Goal: Information Seeking & Learning: Check status

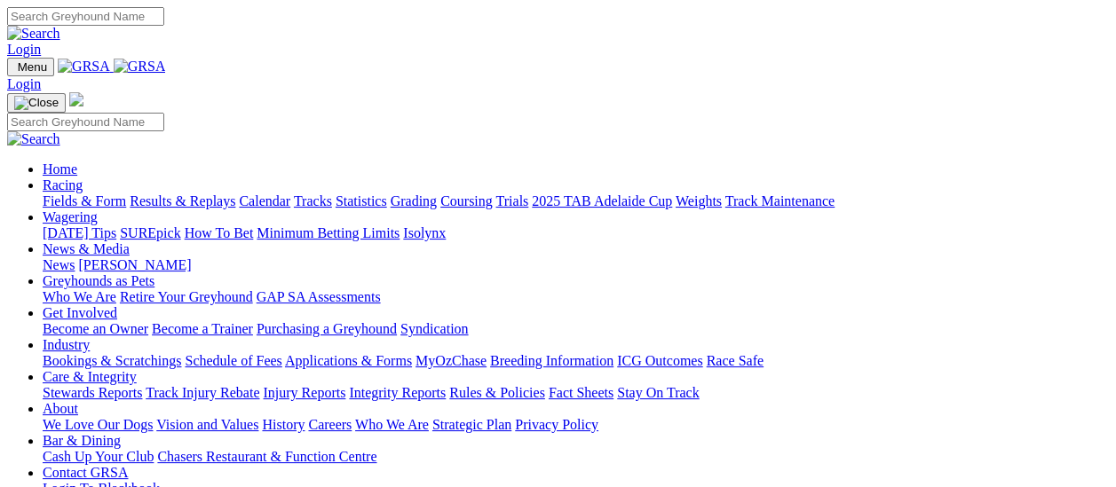
click at [195, 193] on link "Results & Replays" at bounding box center [183, 200] width 106 height 15
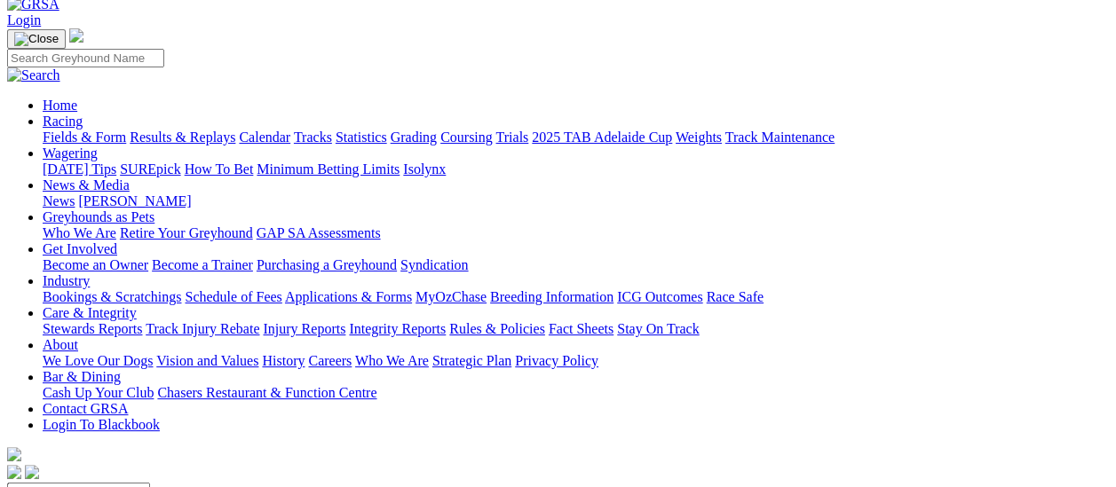
scroll to position [89, 0]
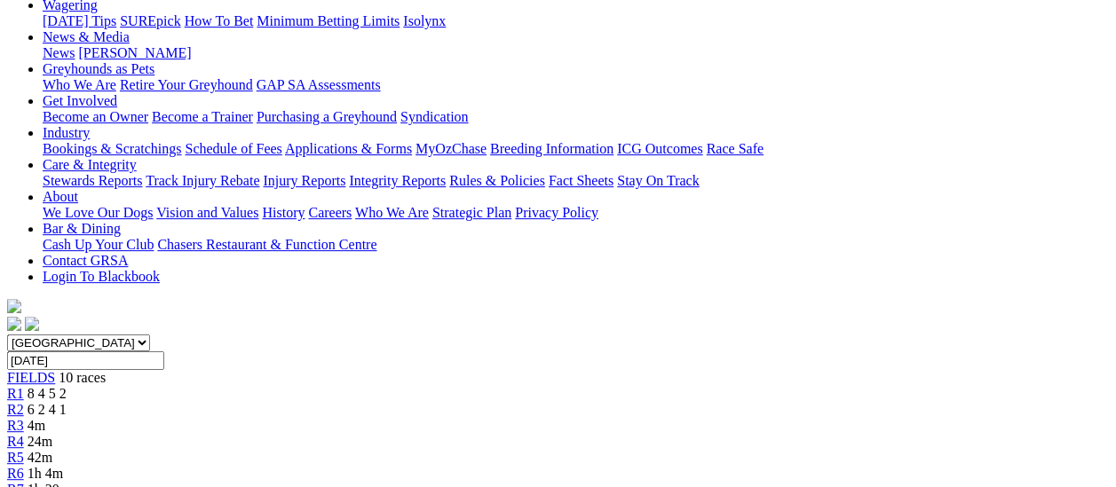
scroll to position [178, 0]
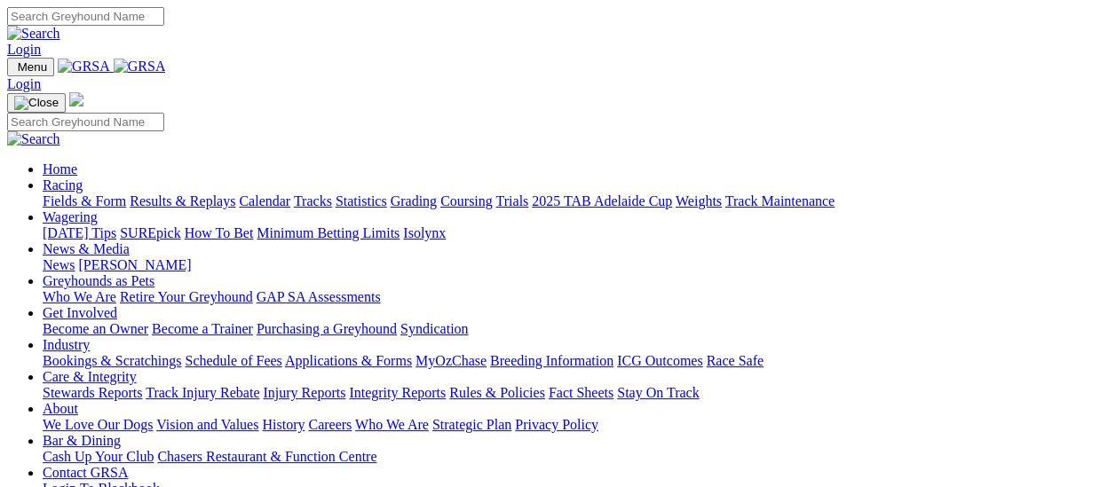
click at [189, 193] on link "Results & Replays" at bounding box center [183, 200] width 106 height 15
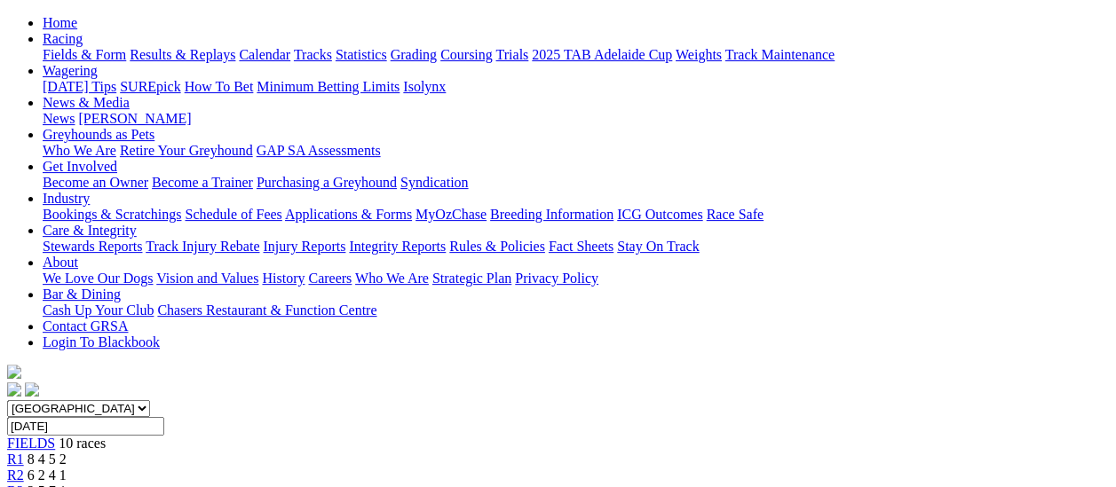
scroll to position [178, 0]
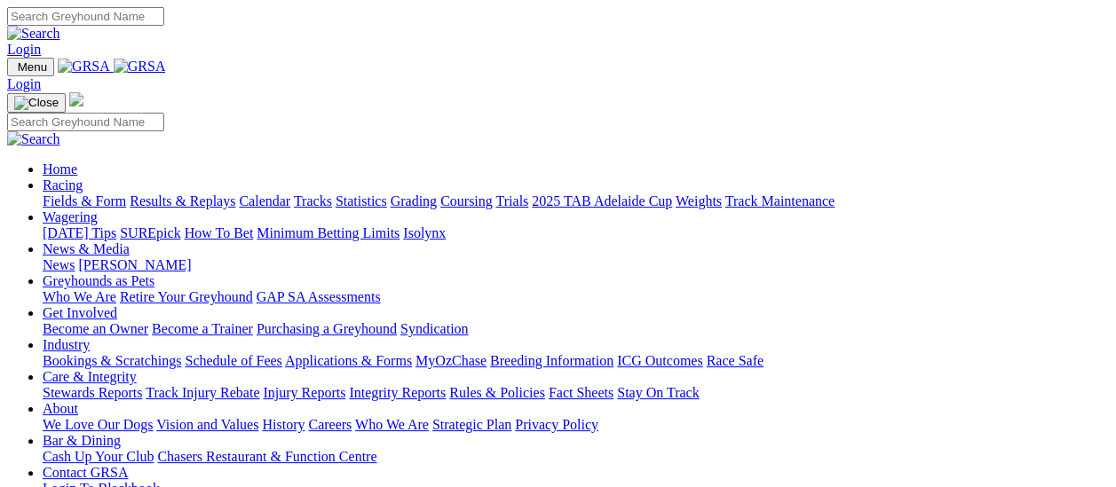
click at [83, 178] on link "Racing" at bounding box center [63, 185] width 40 height 15
click at [208, 193] on link "Results & Replays" at bounding box center [183, 200] width 106 height 15
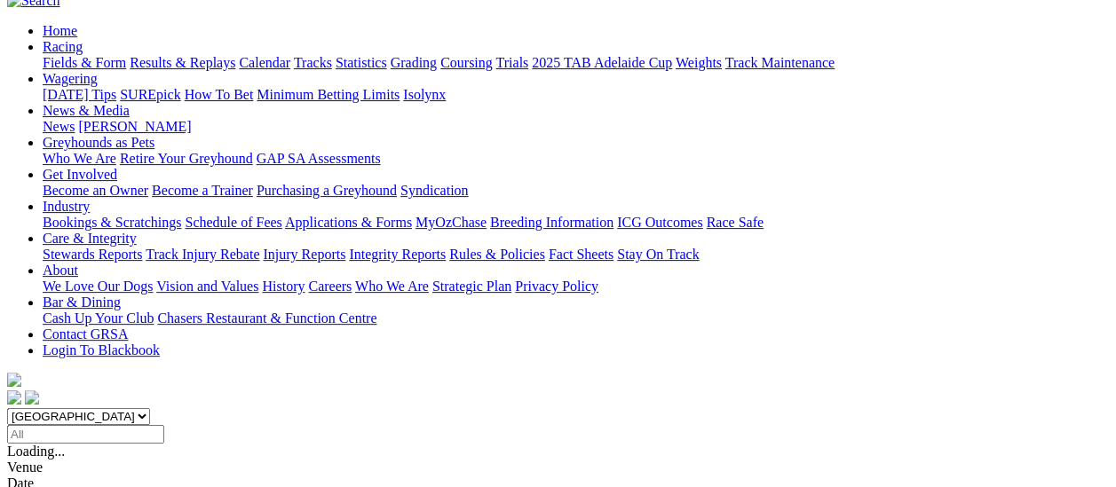
scroll to position [178, 0]
